Goal: Find specific page/section: Find specific page/section

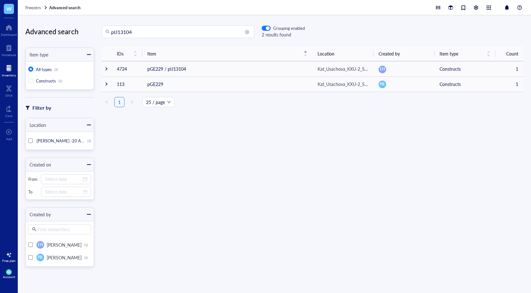
click at [10, 66] on div at bounding box center [9, 68] width 14 height 10
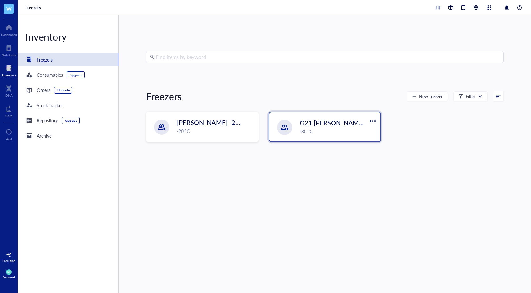
click at [314, 124] on span "G21 [PERSON_NAME] -80" at bounding box center [338, 122] width 76 height 9
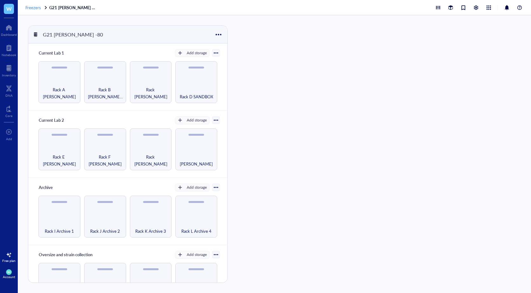
click at [29, 9] on span "Freezers" at bounding box center [33, 7] width 16 height 6
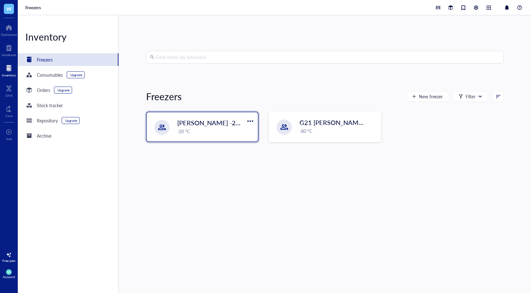
click at [207, 127] on div "[PERSON_NAME] -20 Archive -20 °C" at bounding box center [215, 126] width 77 height 17
